Goal: Task Accomplishment & Management: Use online tool/utility

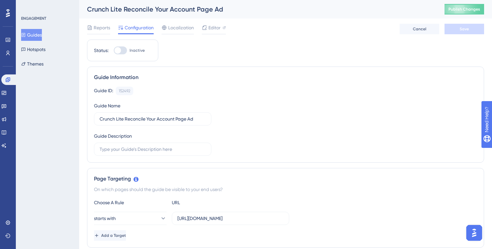
click at [42, 30] on button "Guides" at bounding box center [31, 35] width 21 height 12
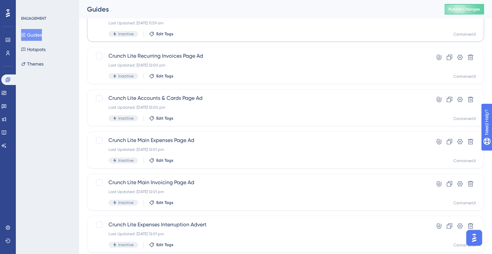
scroll to position [258, 0]
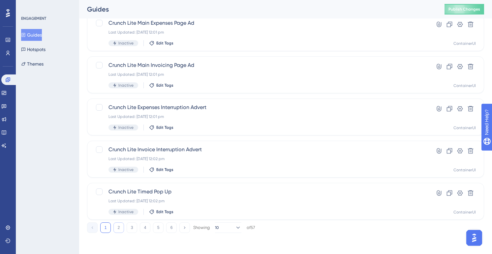
click at [121, 226] on button "2" at bounding box center [118, 228] width 11 height 11
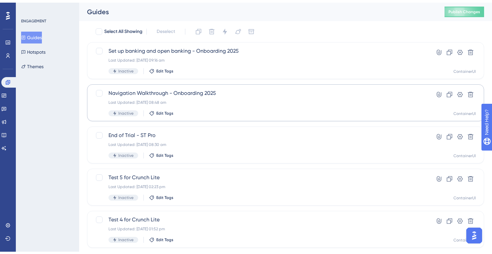
scroll to position [47, 0]
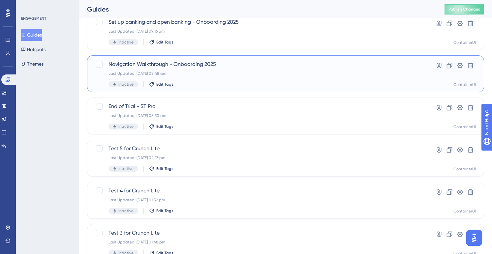
click at [192, 71] on div "Last Updated: 17 Sept 2025 08:48 am" at bounding box center [258, 73] width 301 height 5
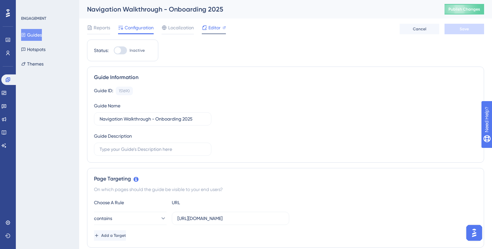
click at [213, 26] on span "Editor" at bounding box center [214, 28] width 12 height 8
click at [208, 27] on div "Editor" at bounding box center [214, 28] width 24 height 8
click at [26, 34] on icon at bounding box center [23, 35] width 5 height 5
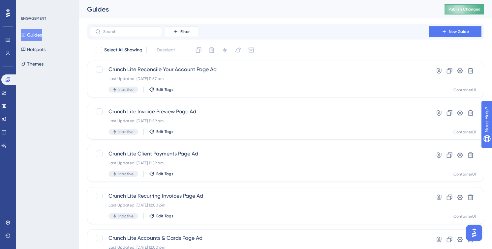
click at [465, 7] on button "Publish Changes" at bounding box center [464, 9] width 40 height 11
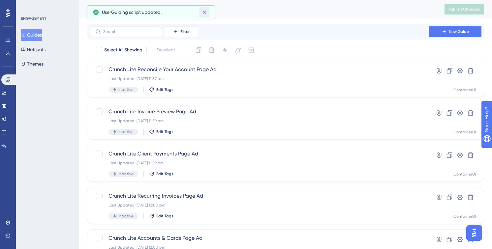
click at [207, 10] on button at bounding box center [204, 12] width 10 height 11
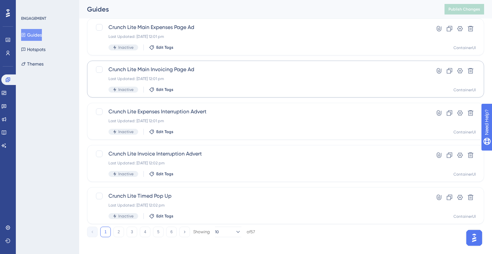
scroll to position [258, 0]
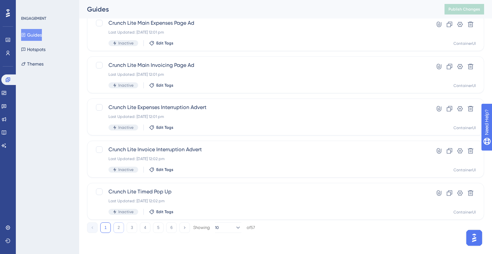
click at [119, 229] on button "2" at bounding box center [118, 228] width 11 height 11
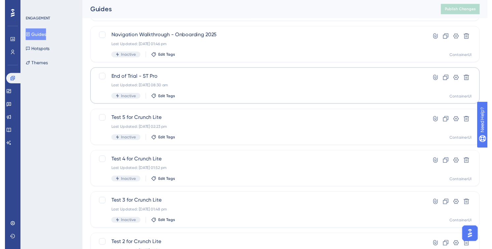
scroll to position [0, 0]
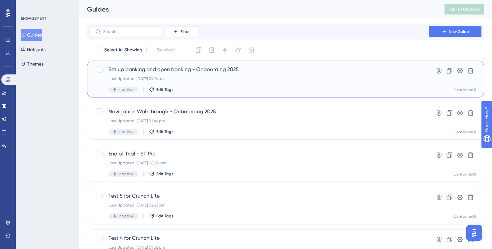
click at [240, 76] on div "Set up banking and open banking - Onboarding 2025 Last Updated: 17 Sept 2025 09…" at bounding box center [258, 79] width 301 height 27
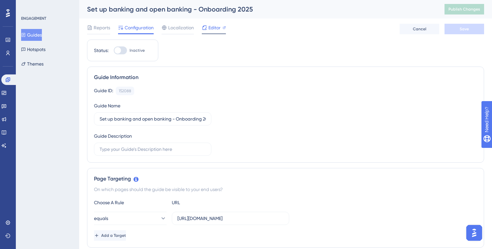
click at [207, 28] on div "Editor" at bounding box center [214, 28] width 24 height 8
